Goal: Transaction & Acquisition: Download file/media

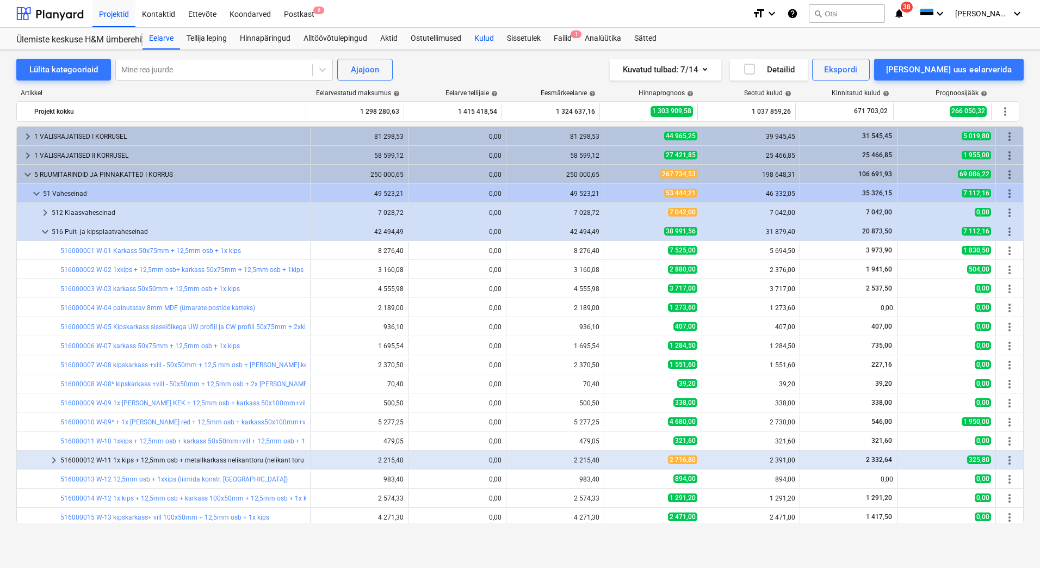
click at [481, 40] on div "Kulud" at bounding box center [484, 39] width 33 height 22
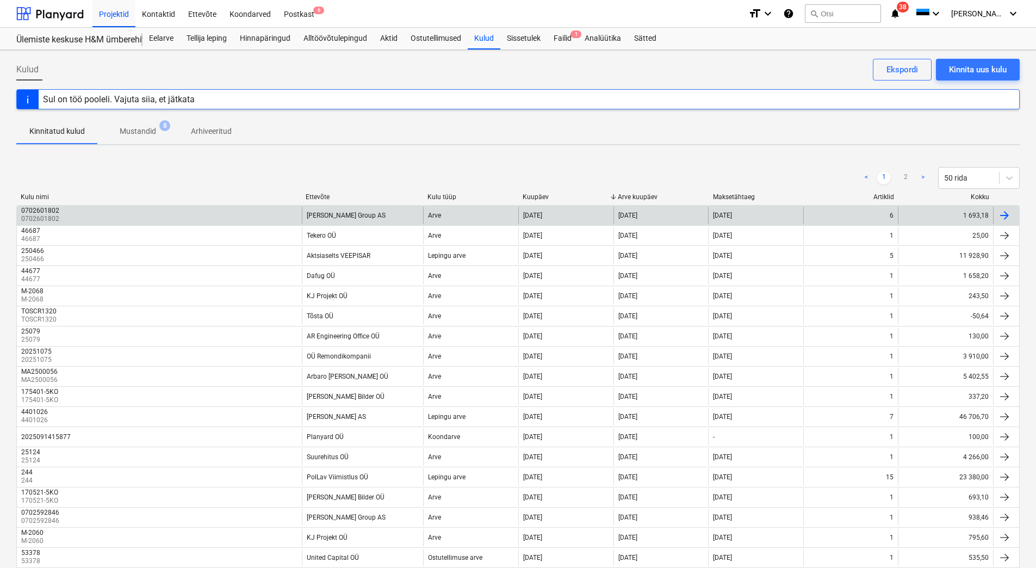
click at [283, 218] on div "0702601802 0702601802" at bounding box center [159, 215] width 285 height 17
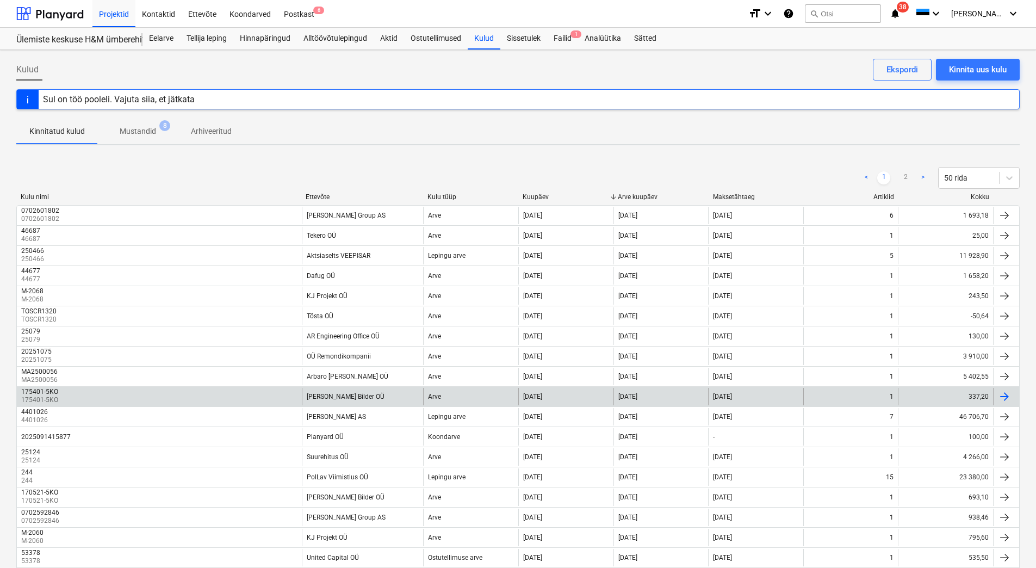
click at [276, 387] on div "175401-5KO 175401-5KO [PERSON_NAME] Bilder OÜ Arve [DATE] [DATE] [DATE] 1 337,20" at bounding box center [518, 396] width 1004 height 20
click at [274, 391] on div "175401-5KO 175401-5KO" at bounding box center [159, 396] width 285 height 17
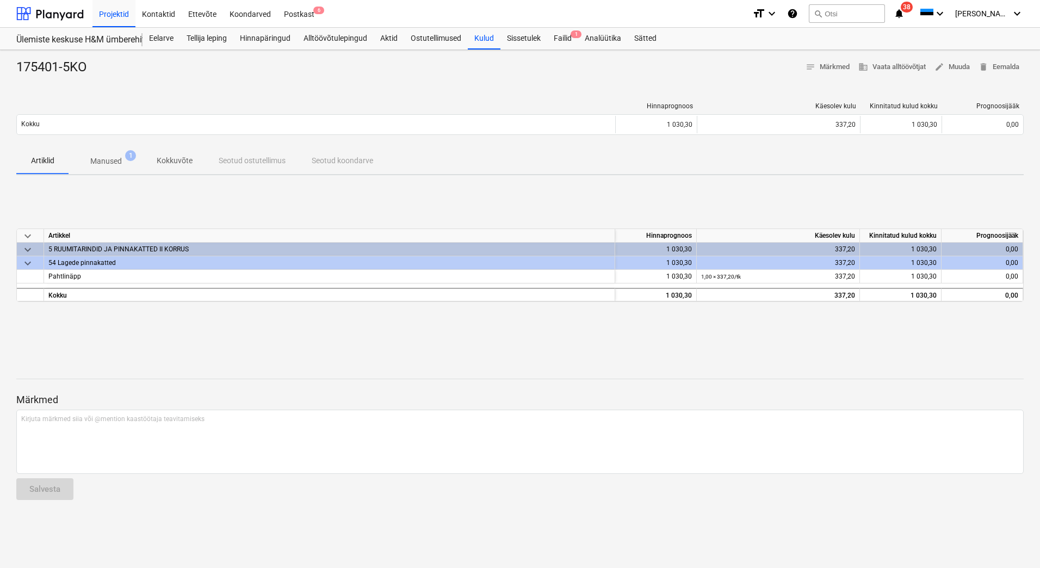
click at [109, 159] on p "Manused" at bounding box center [106, 161] width 32 height 11
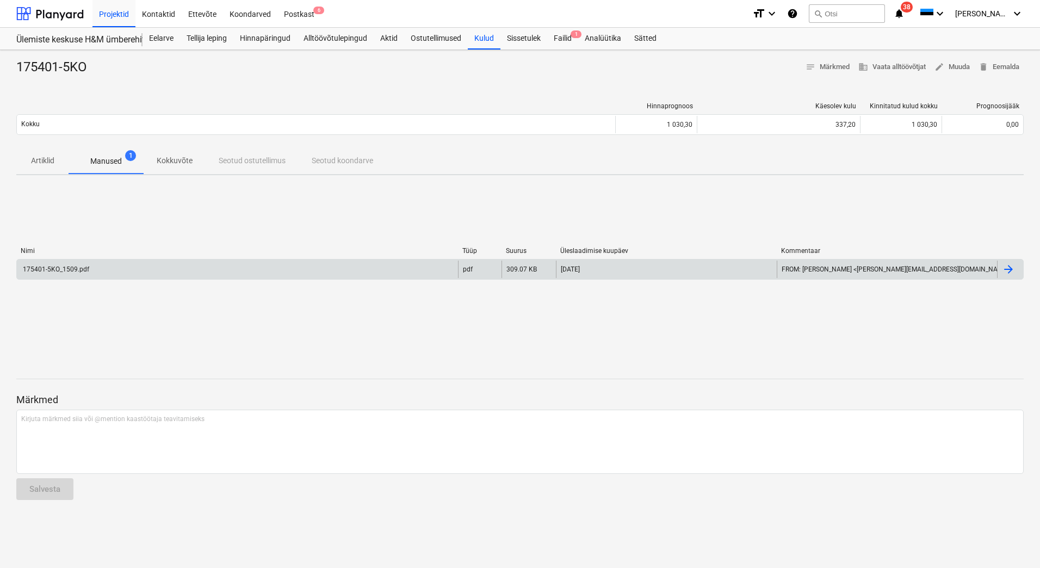
click at [66, 263] on div "175401-5KO_1509.pdf" at bounding box center [237, 269] width 441 height 17
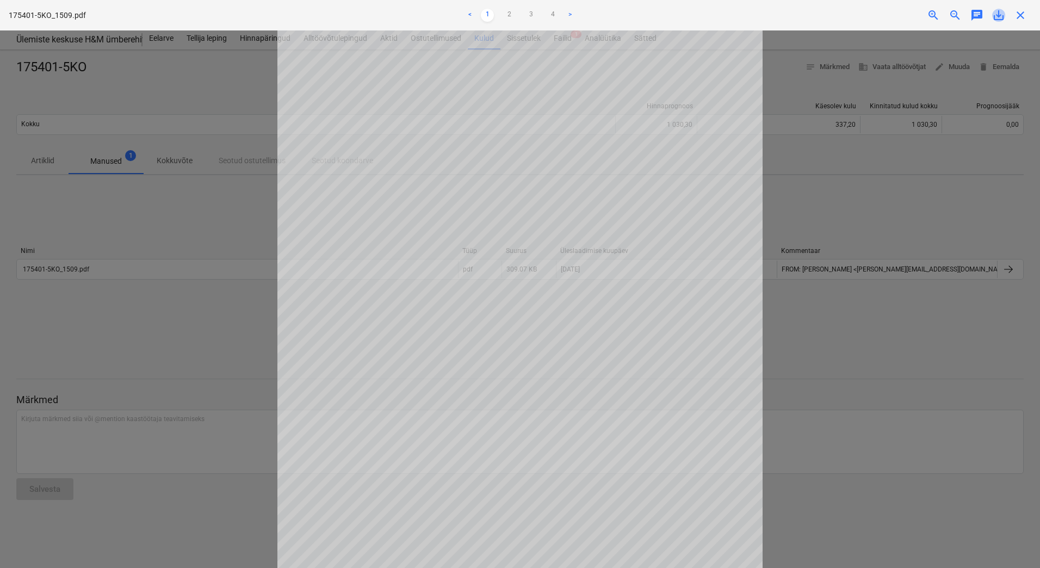
click at [998, 20] on span "save_alt" at bounding box center [998, 15] width 13 height 13
